Goal: Task Accomplishment & Management: Manage account settings

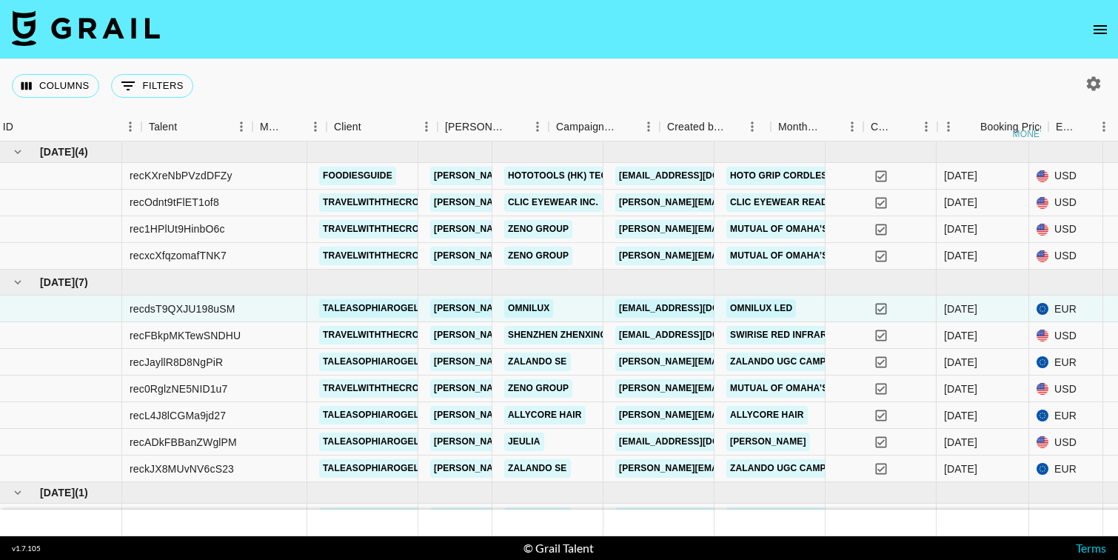
scroll to position [13, 166]
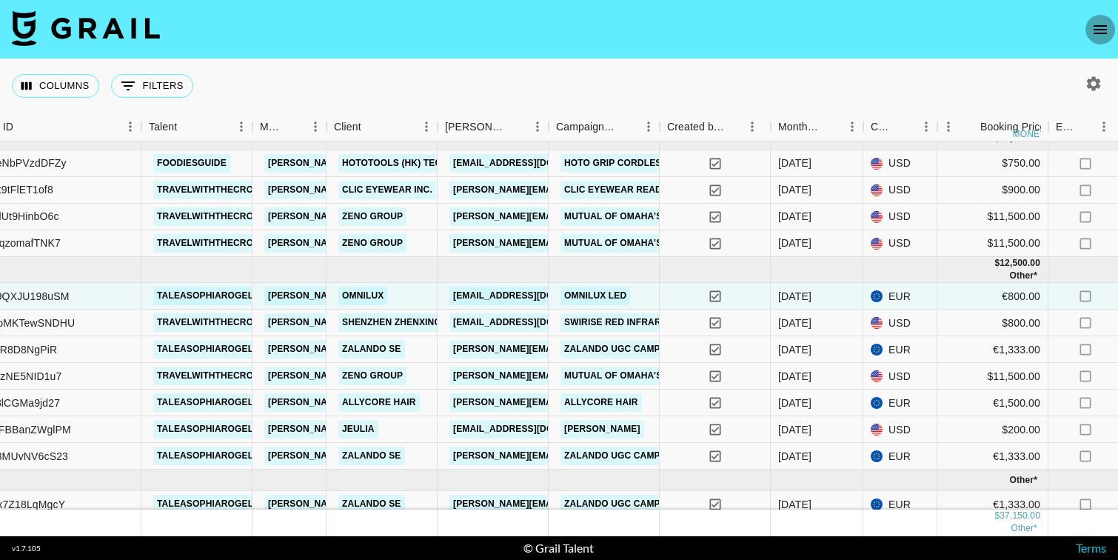
click at [1101, 22] on icon "open drawer" at bounding box center [1100, 30] width 18 height 18
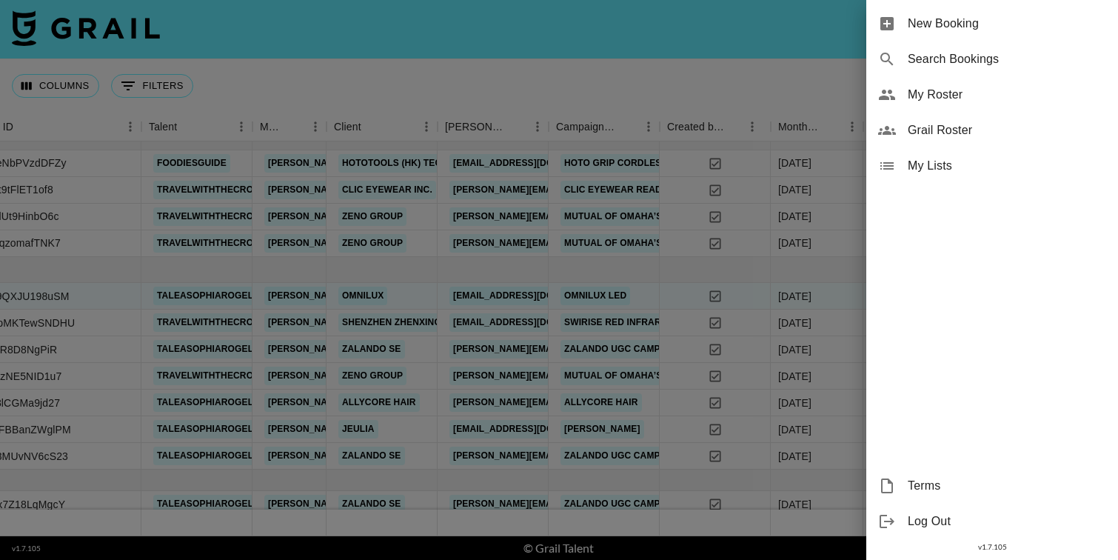
click at [939, 95] on span "My Roster" at bounding box center [1007, 95] width 198 height 18
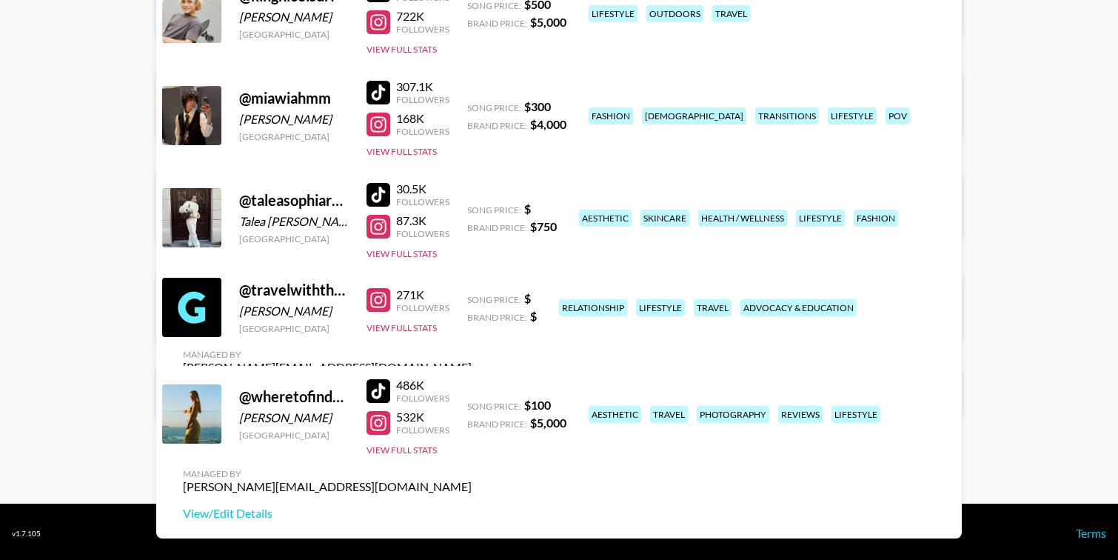
scroll to position [467, 0]
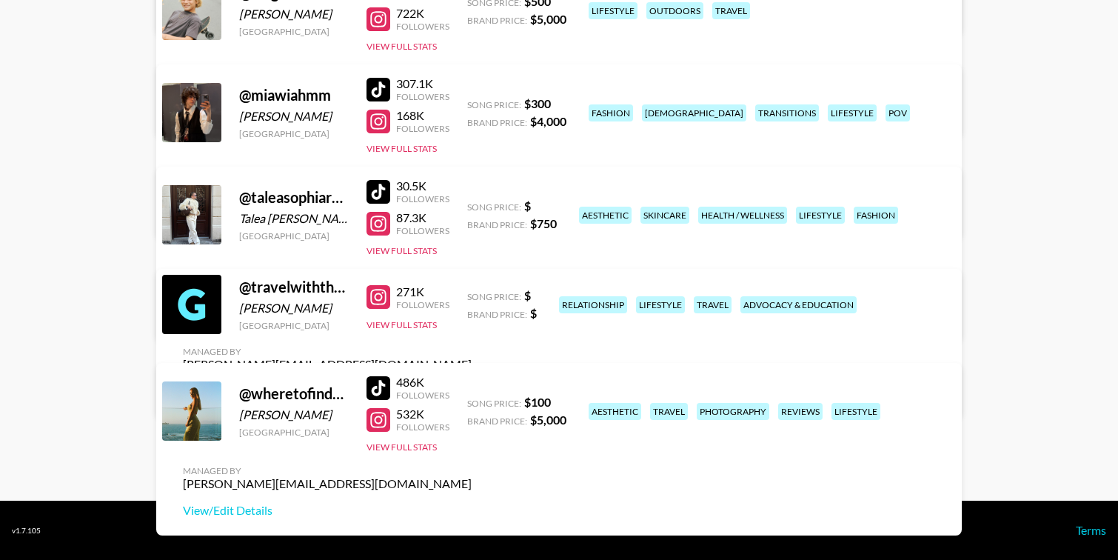
click at [472, 383] on link "View/Edit Details" at bounding box center [327, 390] width 289 height 15
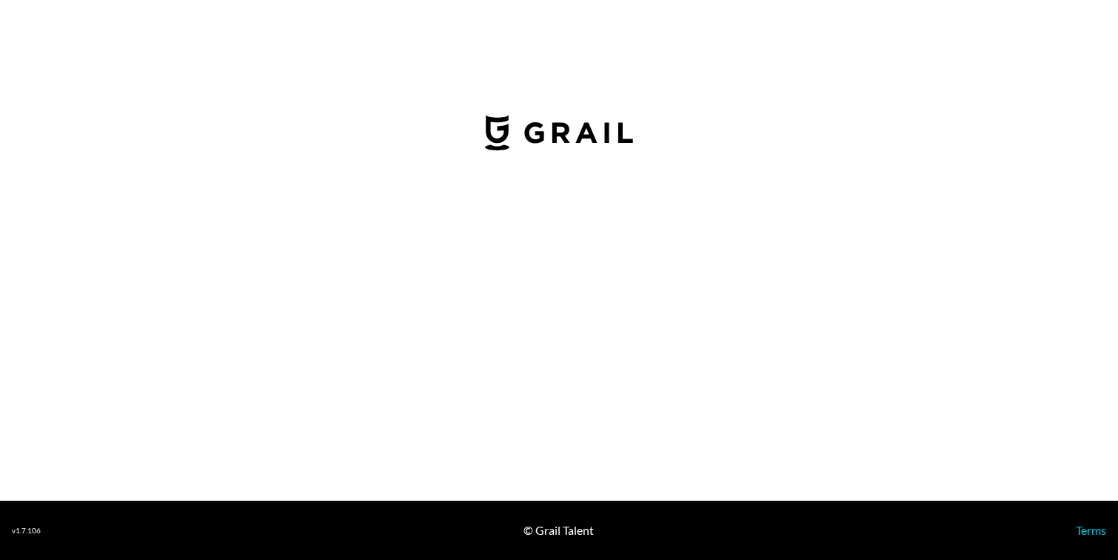
select select "USD"
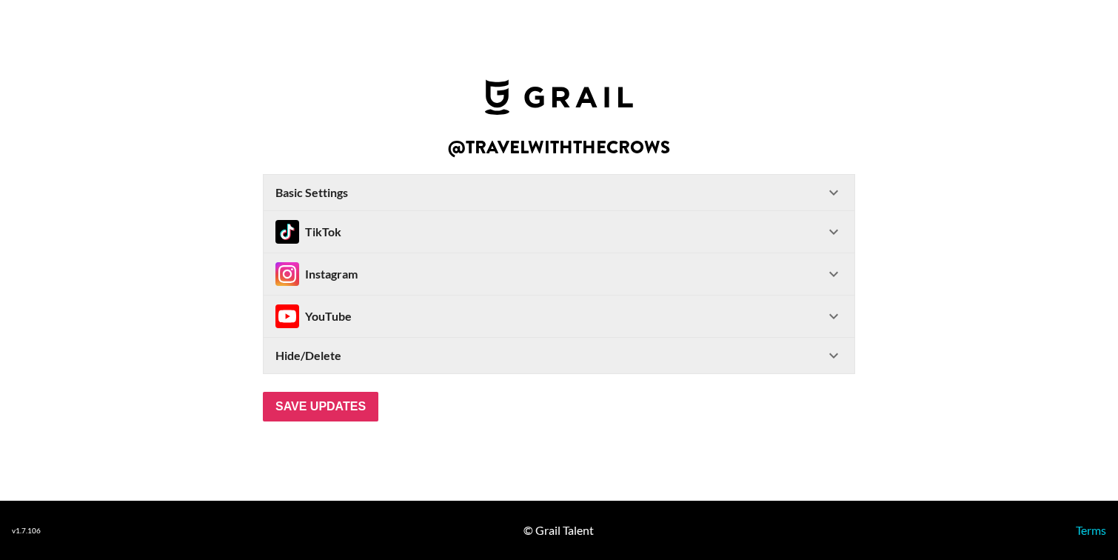
click at [347, 274] on div "Instagram" at bounding box center [316, 274] width 82 height 24
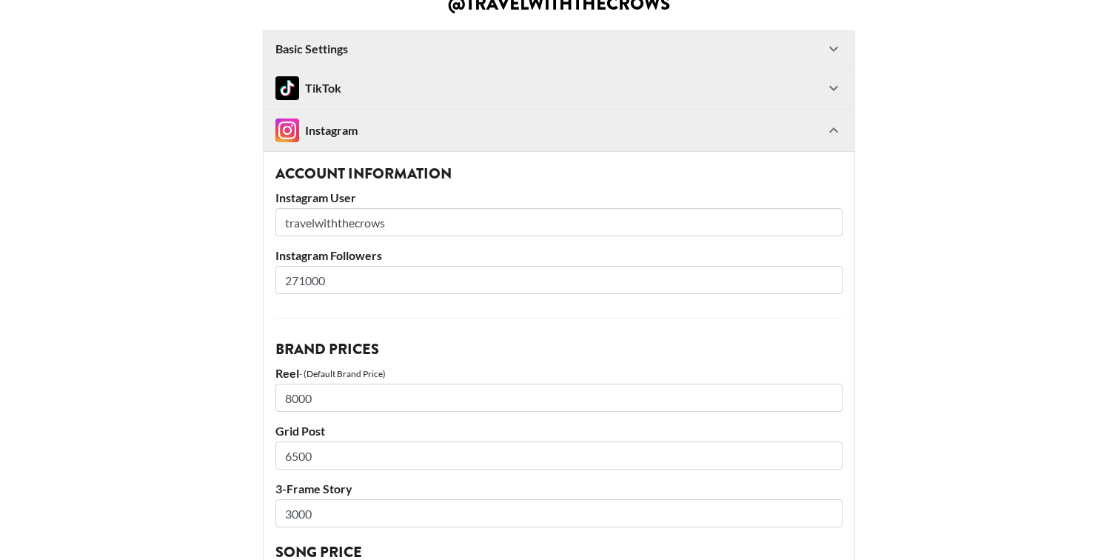
scroll to position [85, 0]
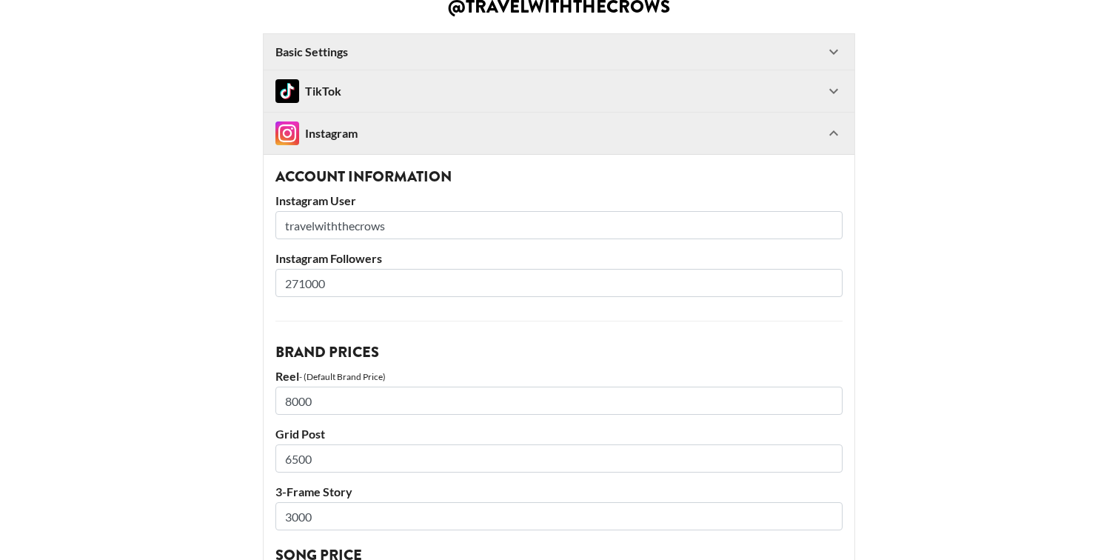
drag, startPoint x: 306, startPoint y: 282, endPoint x: 292, endPoint y: 282, distance: 14.8
click at [292, 282] on input "271000" at bounding box center [558, 283] width 567 height 28
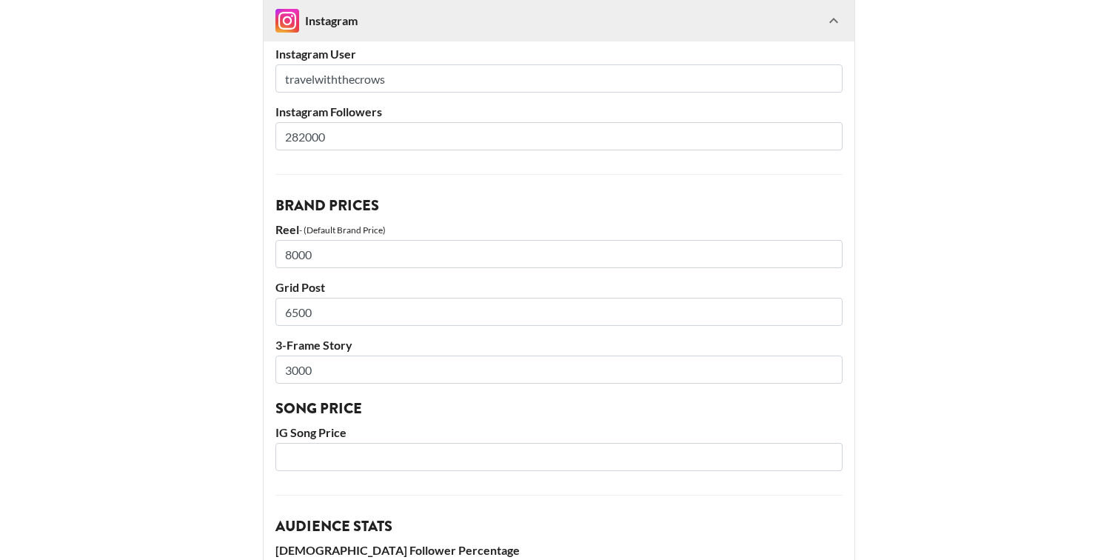
scroll to position [783, 0]
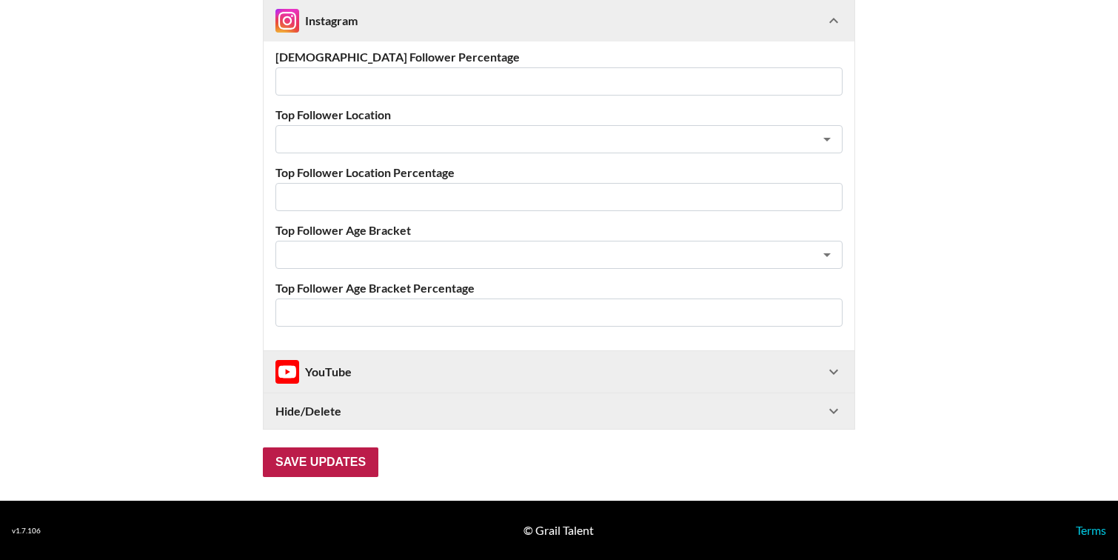
type input "282000"
click at [292, 463] on input "Save Updates" at bounding box center [320, 462] width 115 height 30
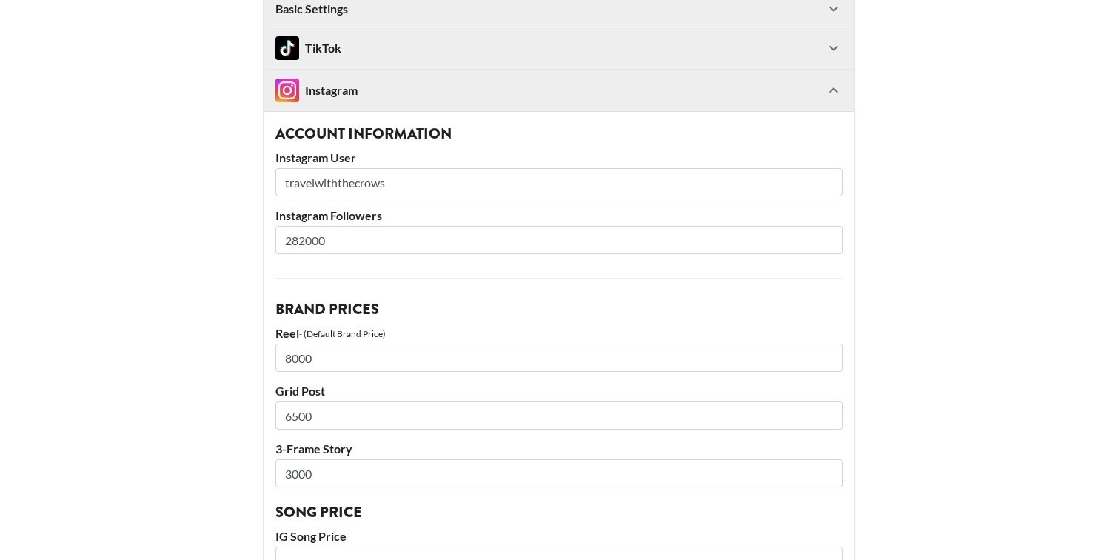
scroll to position [182, 0]
